Goal: Task Accomplishment & Management: Manage account settings

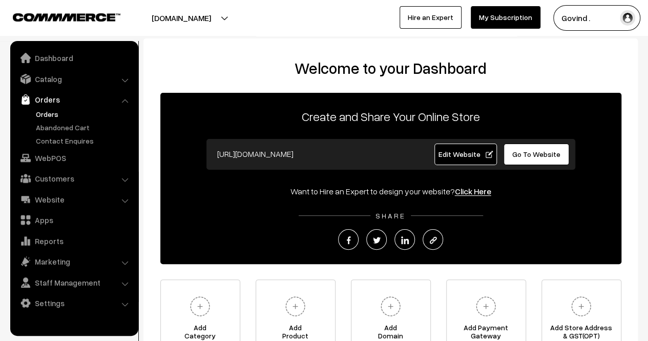
click at [50, 114] on link "Orders" at bounding box center [83, 114] width 101 height 11
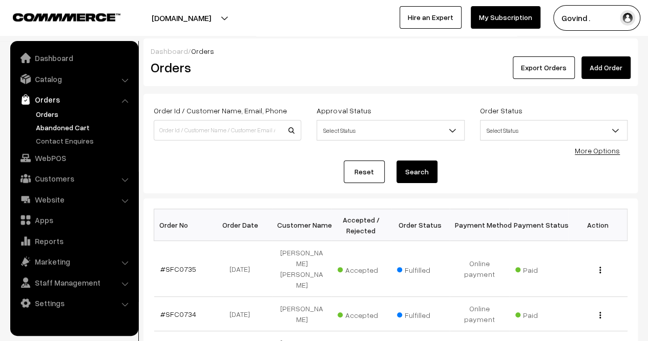
click at [54, 128] on link "Abandoned Cart" at bounding box center [83, 127] width 101 height 11
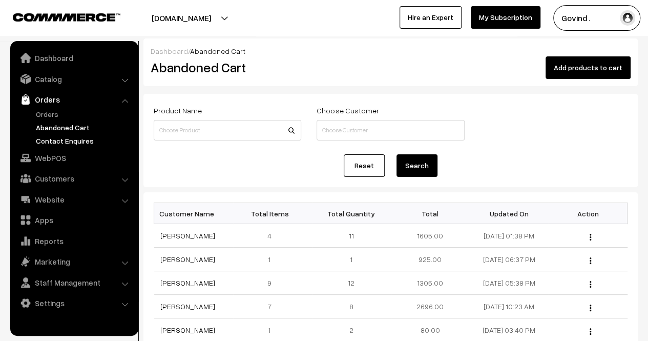
click at [60, 137] on link "Contact Enquires" at bounding box center [83, 140] width 101 height 11
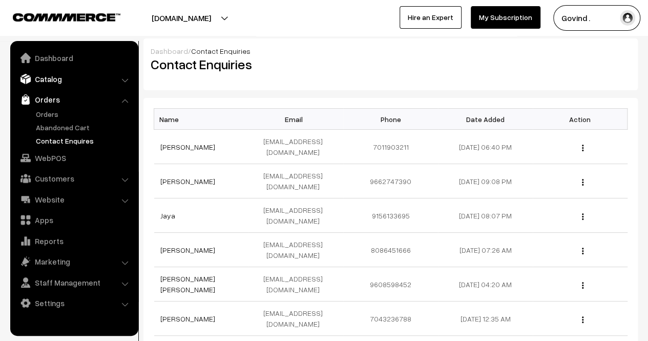
click at [56, 79] on link "Catalog" at bounding box center [74, 79] width 122 height 18
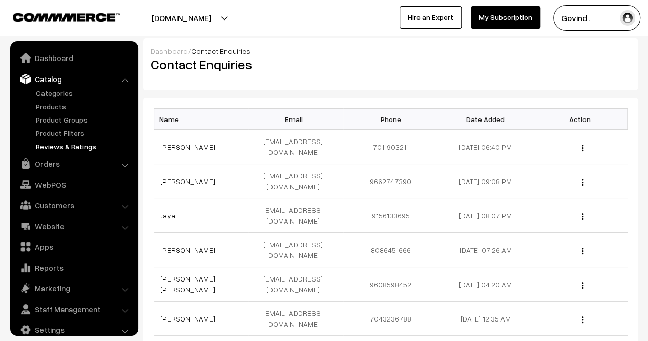
click at [68, 148] on link "Reviews & Ratings" at bounding box center [83, 146] width 101 height 11
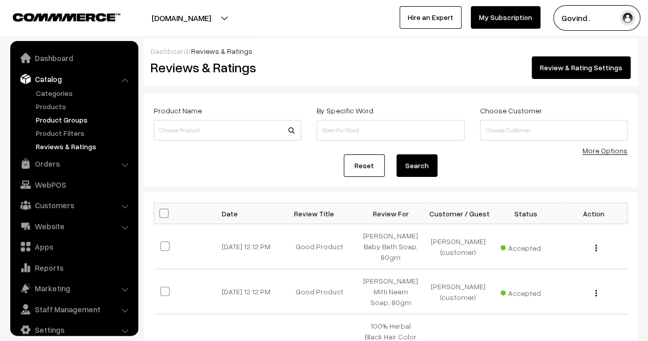
scroll to position [13, 0]
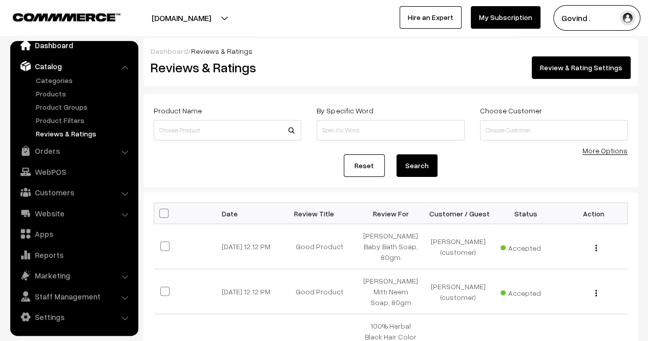
click at [56, 48] on link "Dashboard" at bounding box center [74, 45] width 122 height 18
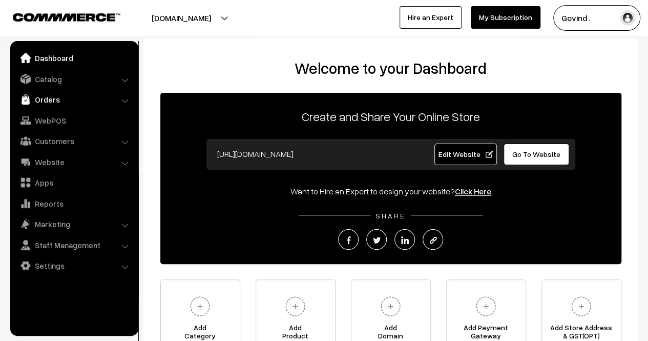
click at [56, 98] on link "Orders" at bounding box center [74, 99] width 122 height 18
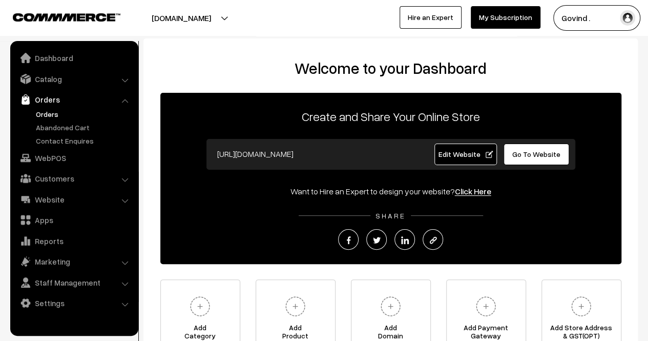
click at [46, 113] on link "Orders" at bounding box center [83, 114] width 101 height 11
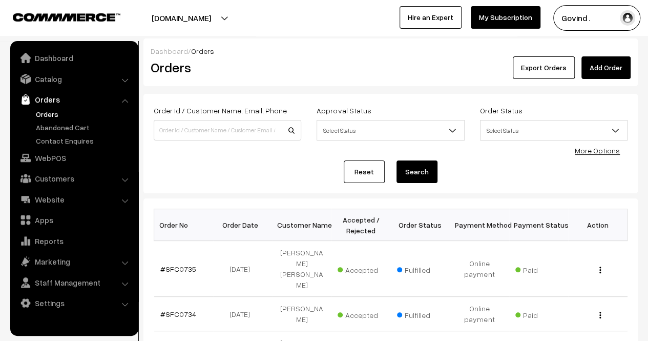
click at [597, 152] on link "More Options" at bounding box center [597, 150] width 45 height 9
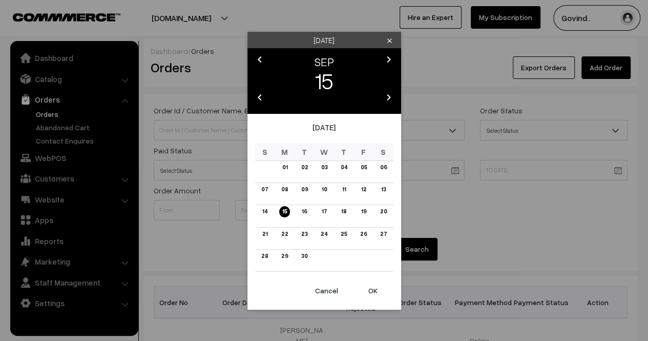
click at [259, 55] on icon "chevron_left" at bounding box center [260, 59] width 12 height 12
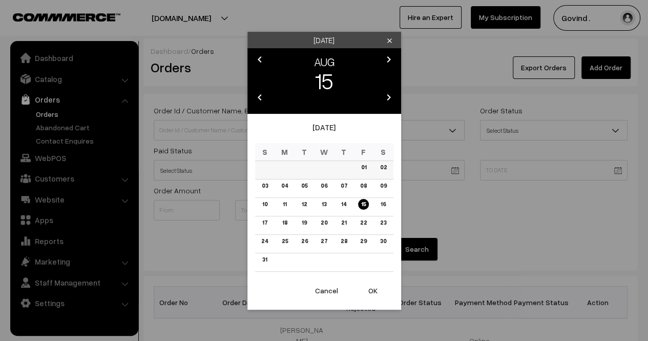
click at [365, 164] on link "01" at bounding box center [363, 167] width 11 height 11
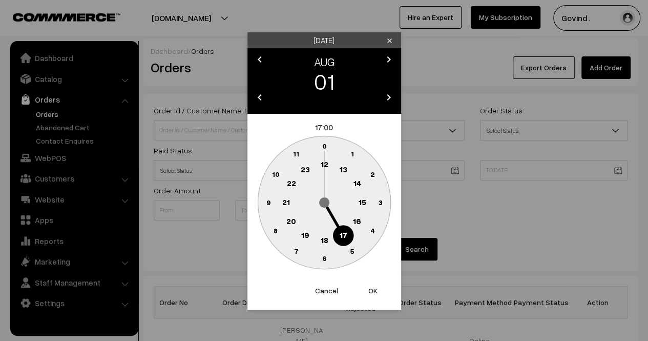
click at [321, 142] on circle at bounding box center [324, 146] width 21 height 21
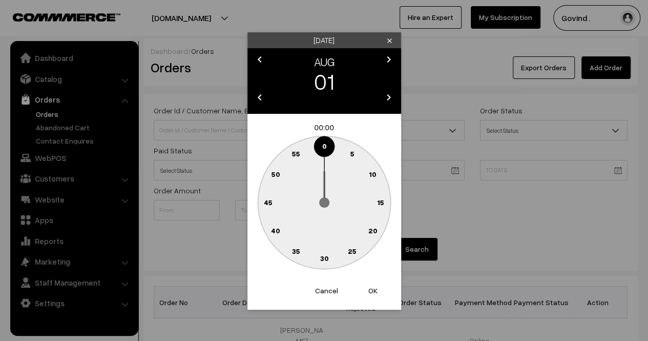
click at [324, 143] on text "0" at bounding box center [324, 145] width 5 height 9
type input "01-08-2025 00:00"
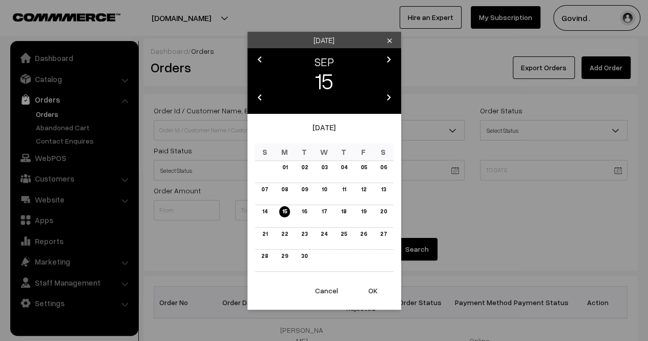
click at [260, 58] on icon "chevron_left" at bounding box center [260, 59] width 12 height 12
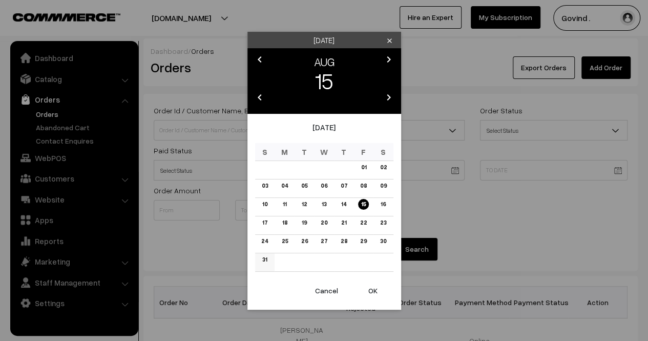
click at [266, 255] on link "31" at bounding box center [264, 259] width 11 height 11
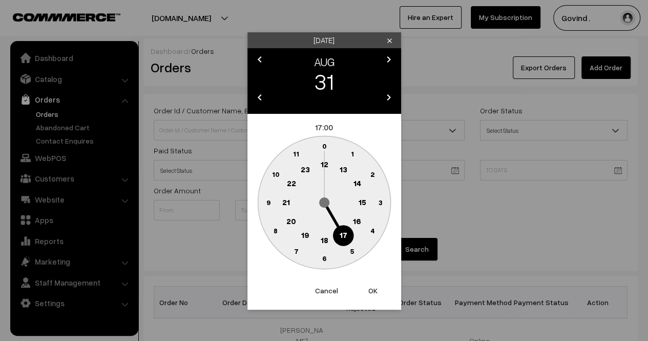
click at [305, 169] on text "23" at bounding box center [304, 168] width 9 height 9
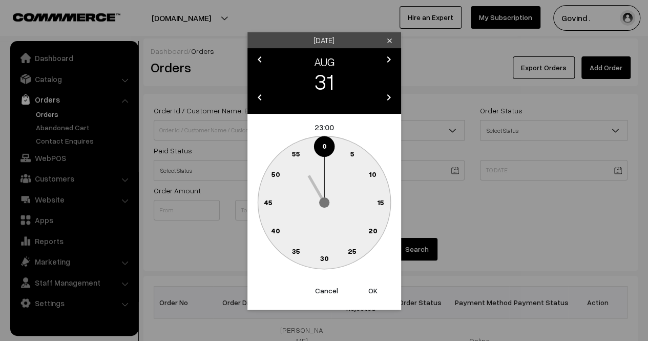
click at [320, 146] on circle at bounding box center [319, 148] width 14 height 14
type input "[DATE] 23:59"
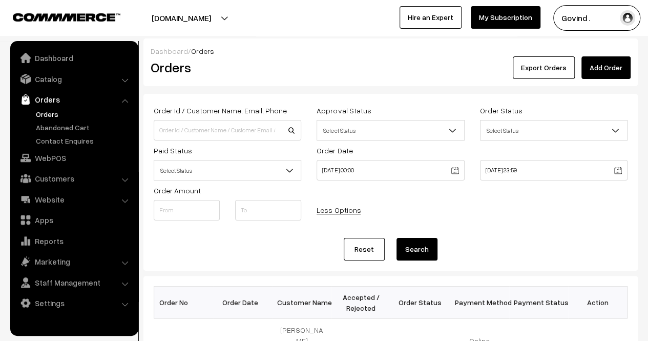
click at [424, 254] on button "Search" at bounding box center [417, 249] width 41 height 23
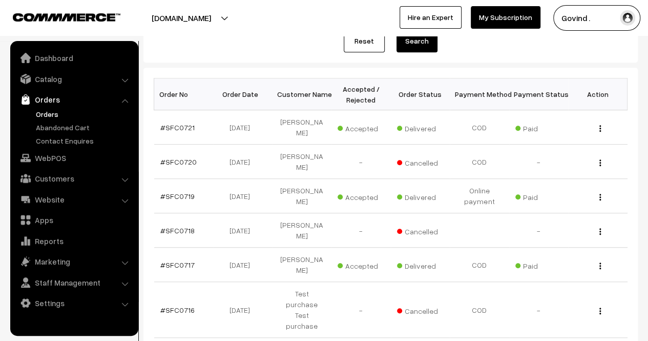
scroll to position [423, 0]
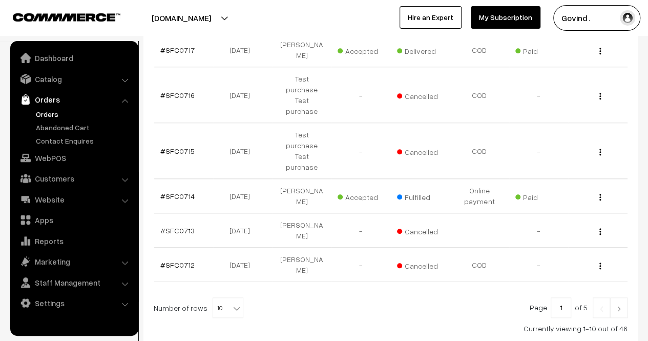
click at [232, 303] on b at bounding box center [237, 308] width 10 height 10
select select "50"
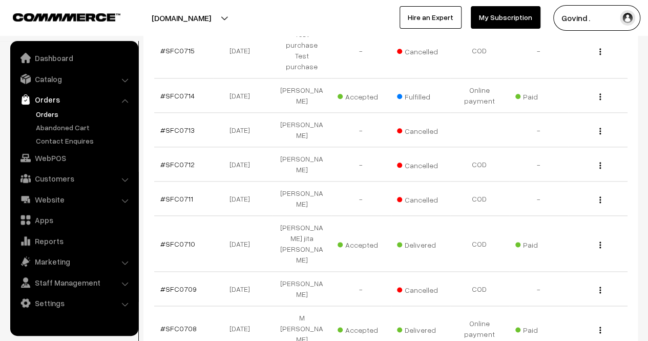
scroll to position [520, 0]
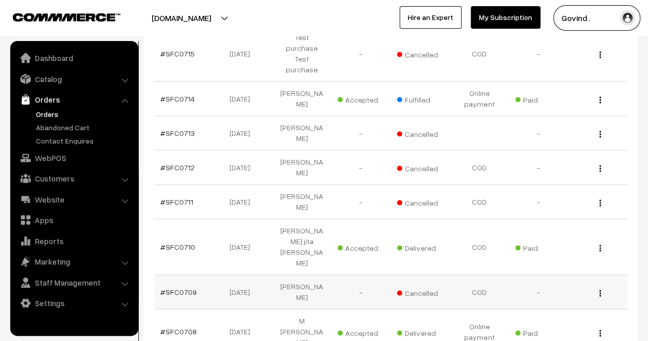
click at [602, 286] on div "View" at bounding box center [597, 291] width 47 height 11
click at [600, 290] on img "button" at bounding box center [601, 293] width 2 height 7
click at [555, 296] on link "View" at bounding box center [554, 307] width 87 height 23
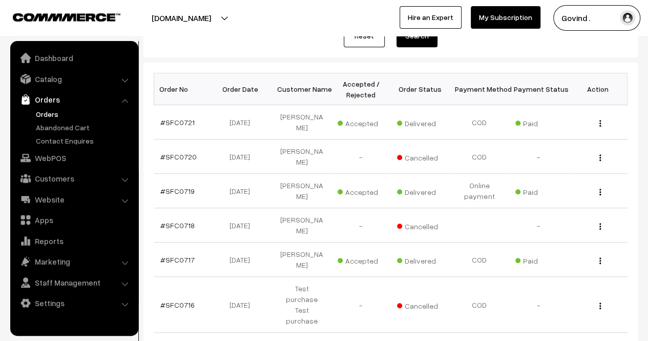
scroll to position [211, 0]
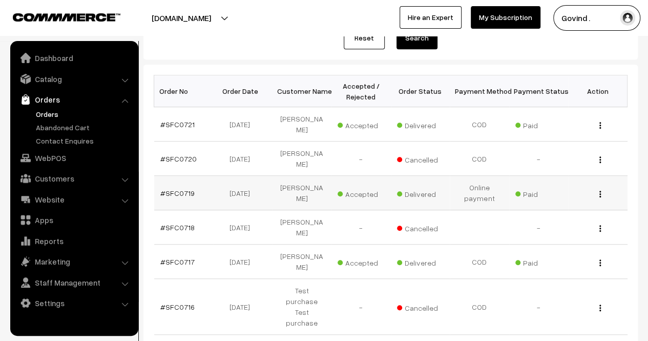
click at [600, 191] on img "button" at bounding box center [601, 194] width 2 height 7
click at [570, 197] on link "View" at bounding box center [554, 208] width 87 height 23
click at [601, 190] on button "button" at bounding box center [600, 194] width 3 height 8
click at [566, 197] on link "View" at bounding box center [554, 208] width 87 height 23
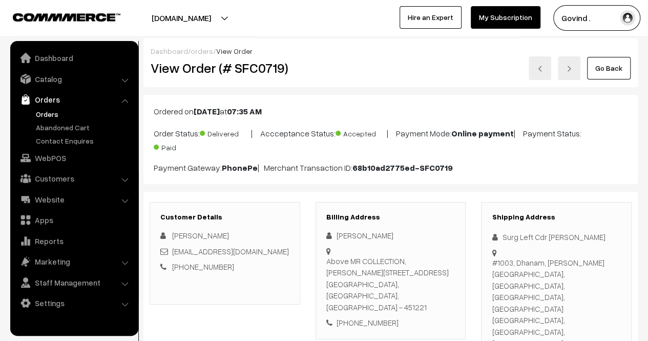
click at [638, 0] on html "Thank you for showing interest. Our team will call you shortly. Close shopforco…" at bounding box center [324, 170] width 648 height 341
